Goal: Transaction & Acquisition: Purchase product/service

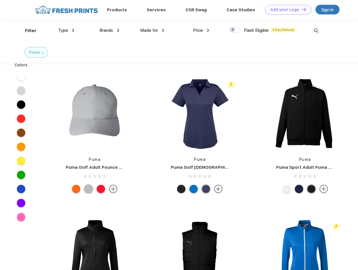
click at [286, 10] on link "Add your Logo Design Tool" at bounding box center [288, 10] width 46 height 10
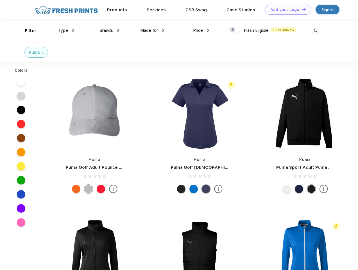
click at [0, 0] on div "Design Tool" at bounding box center [0, 0] width 0 height 0
click at [301, 9] on link "Add your Logo Design Tool" at bounding box center [288, 10] width 46 height 10
click at [27, 31] on div "Filter" at bounding box center [31, 31] width 12 height 6
click at [66, 30] on span "Type" at bounding box center [63, 30] width 10 height 5
click at [109, 30] on span "Brands" at bounding box center [105, 30] width 13 height 5
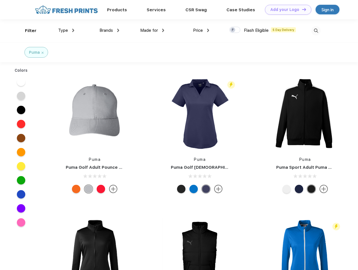
click at [152, 30] on span "Made for" at bounding box center [149, 30] width 18 height 5
click at [201, 30] on span "Price" at bounding box center [198, 30] width 10 height 5
click at [235, 30] on div at bounding box center [234, 30] width 11 height 6
click at [233, 30] on input "checkbox" at bounding box center [231, 28] width 4 height 4
click at [316, 31] on img at bounding box center [315, 30] width 9 height 9
